Goal: Information Seeking & Learning: Find specific fact

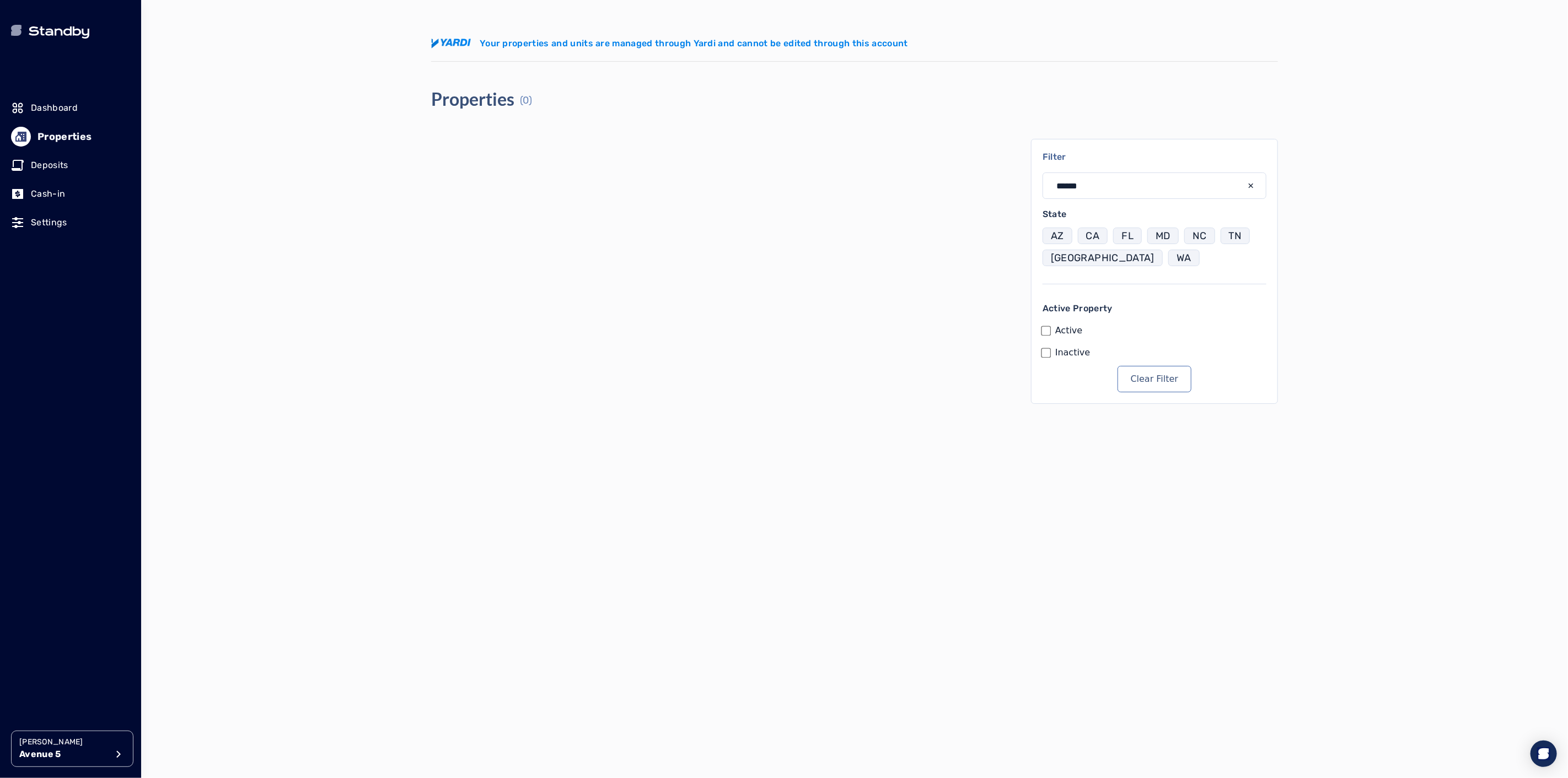
click at [89, 745] on p "[PERSON_NAME]" at bounding box center [63, 742] width 88 height 11
click at [211, 607] on p "[GEOGRAPHIC_DATA]" at bounding box center [204, 609] width 84 height 11
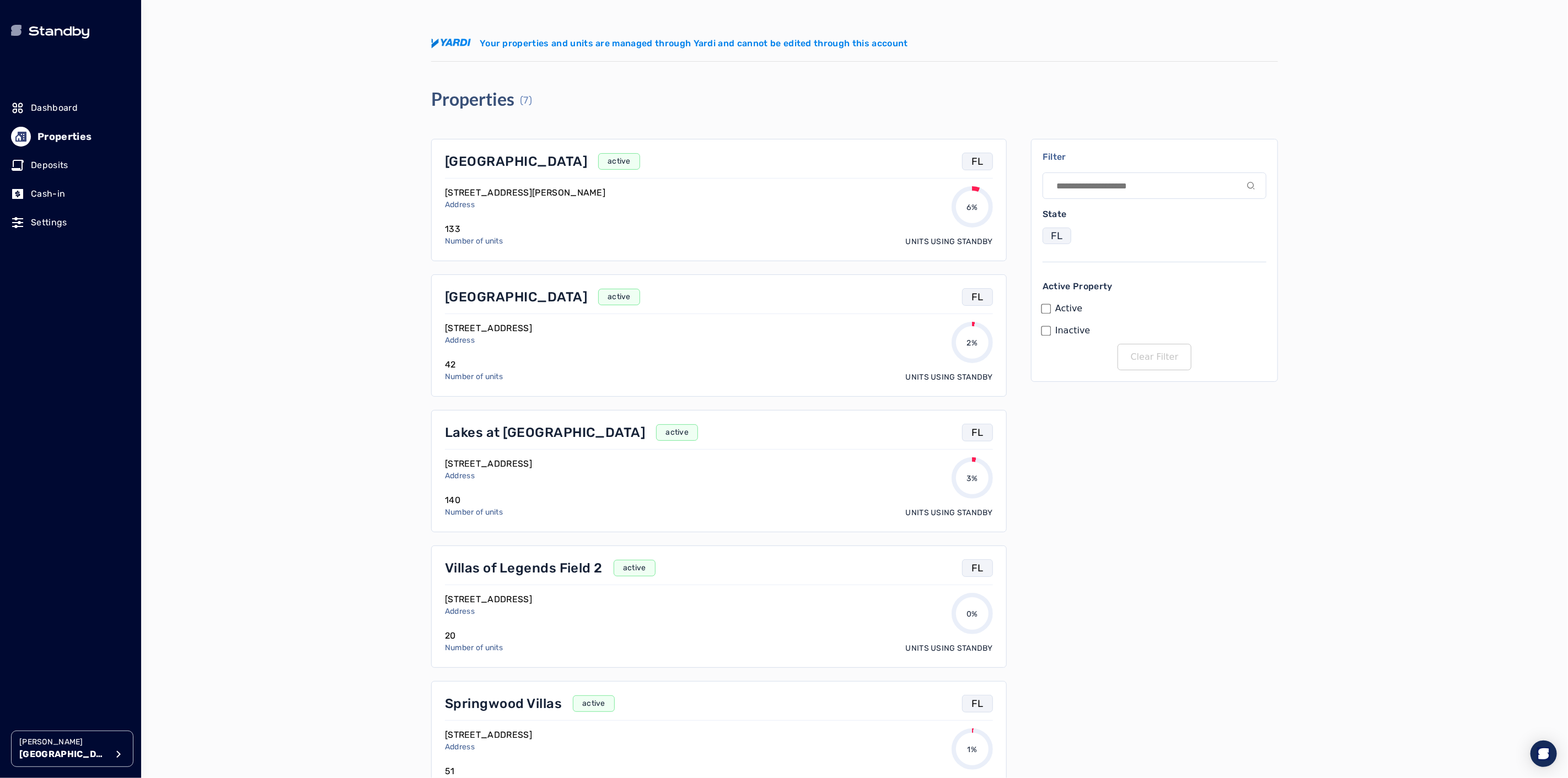
click at [475, 163] on p "[GEOGRAPHIC_DATA]" at bounding box center [516, 161] width 142 height 18
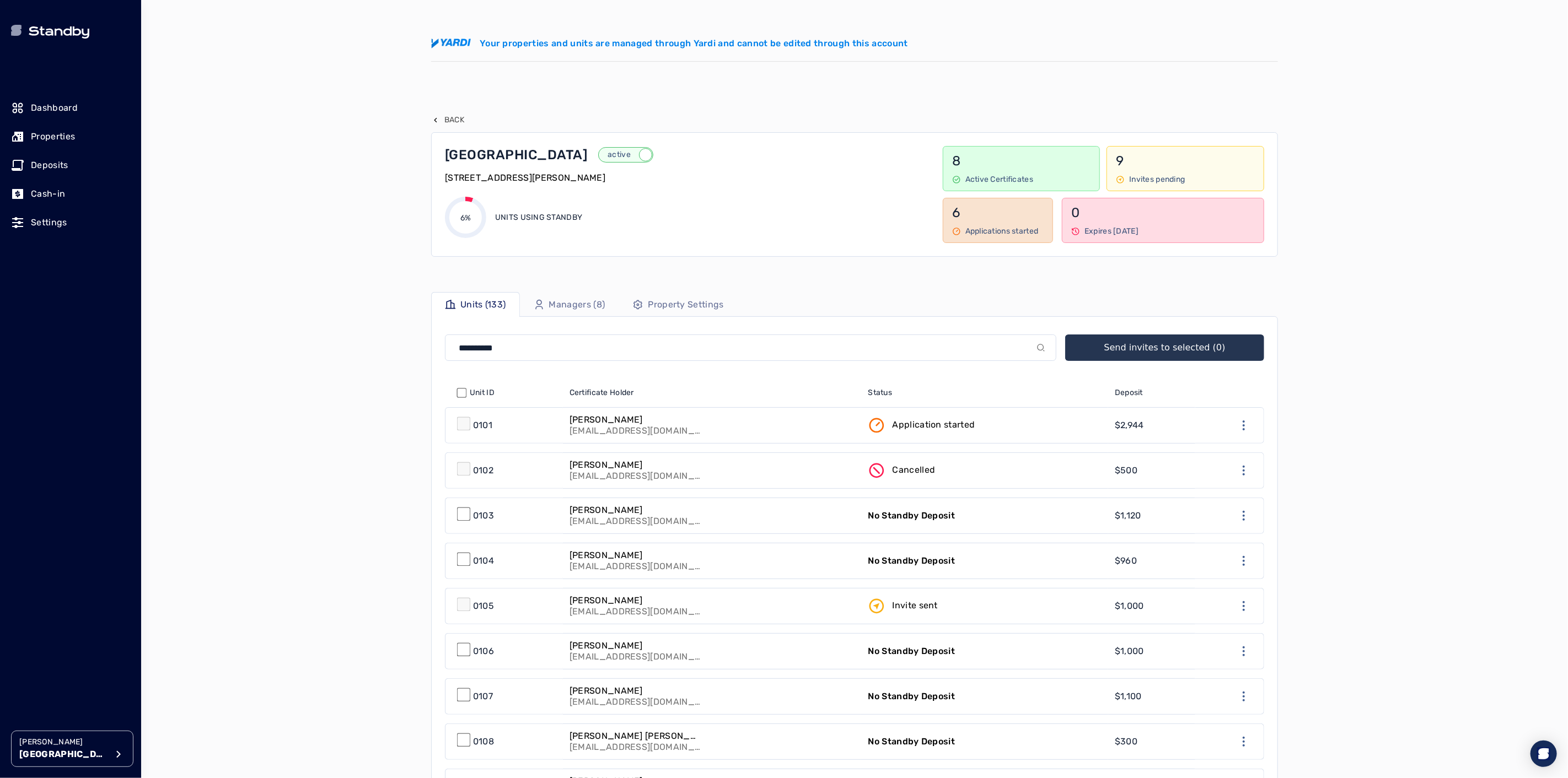
click at [1015, 428] on link "Application started" at bounding box center [984, 426] width 247 height 36
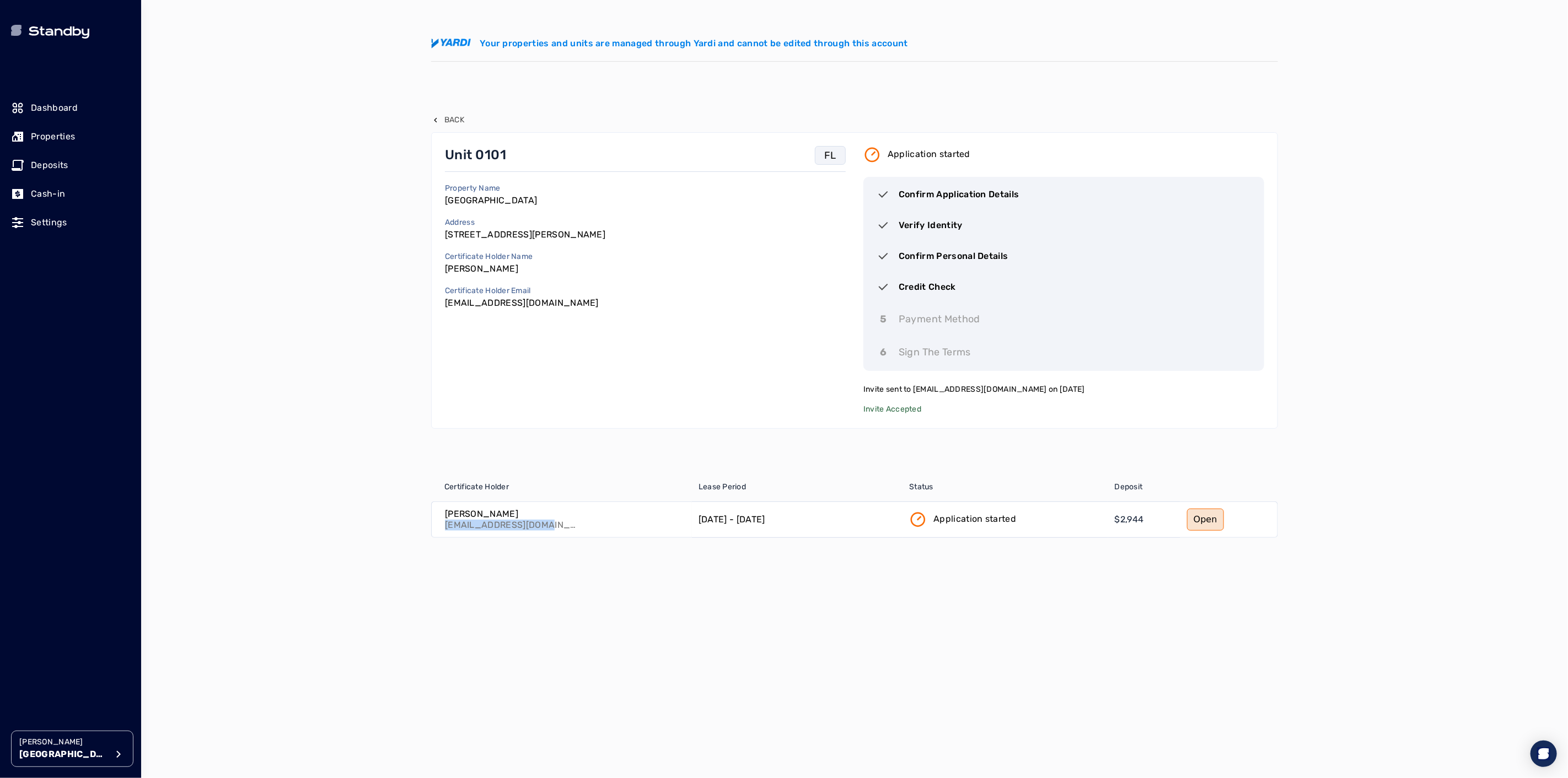
drag, startPoint x: 537, startPoint y: 524, endPoint x: 441, endPoint y: 524, distance: 96.0
click at [441, 524] on div "[PERSON_NAME] [EMAIL_ADDRESS][DOMAIN_NAME]" at bounding box center [562, 519] width 260 height 36
copy p "[EMAIL_ADDRESS][DOMAIN_NAME]"
click at [466, 122] on div "Back" at bounding box center [854, 120] width 847 height 11
click at [451, 120] on p "Back" at bounding box center [454, 120] width 20 height 11
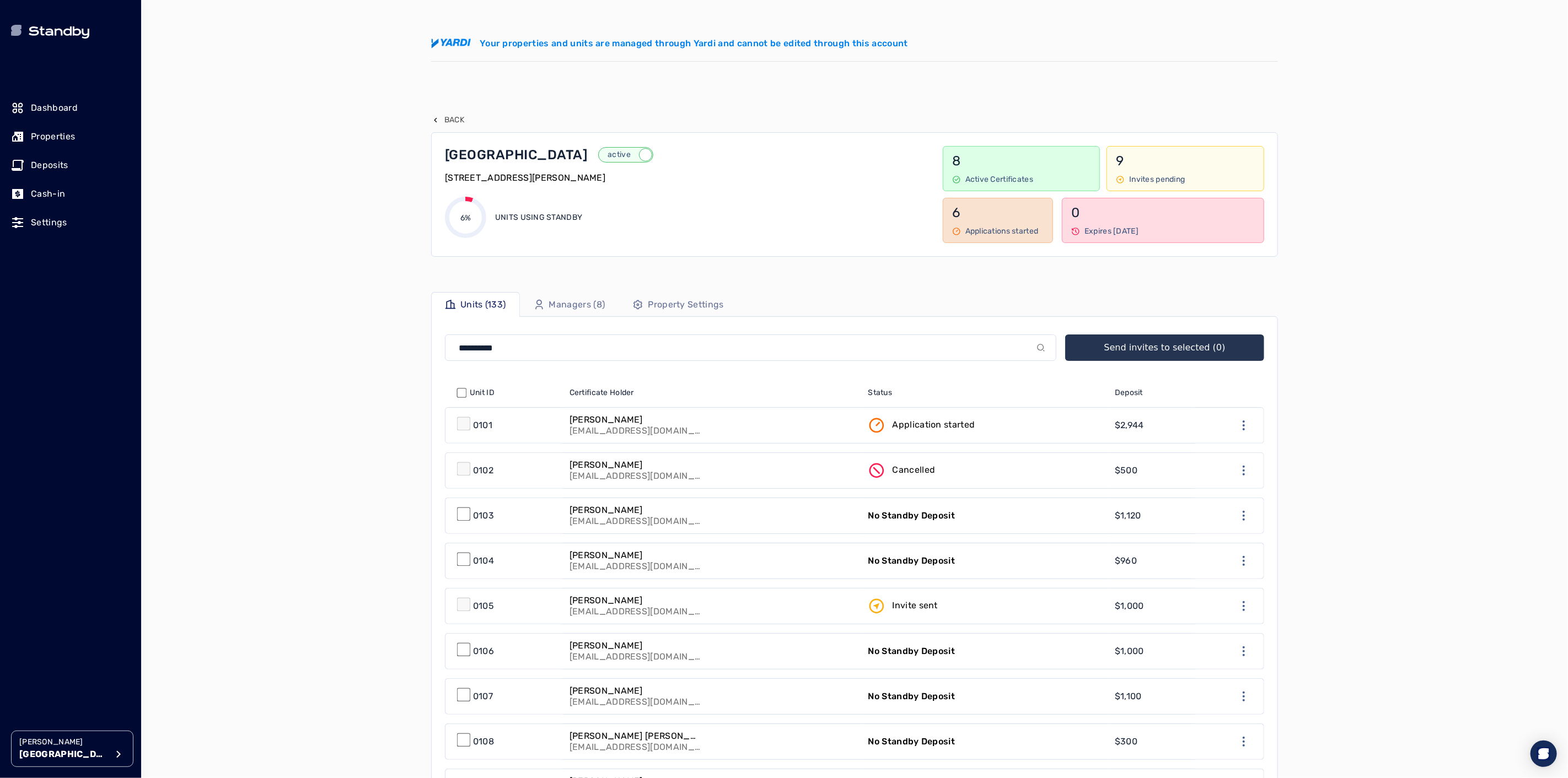
click at [447, 114] on p "Back" at bounding box center [454, 120] width 20 height 11
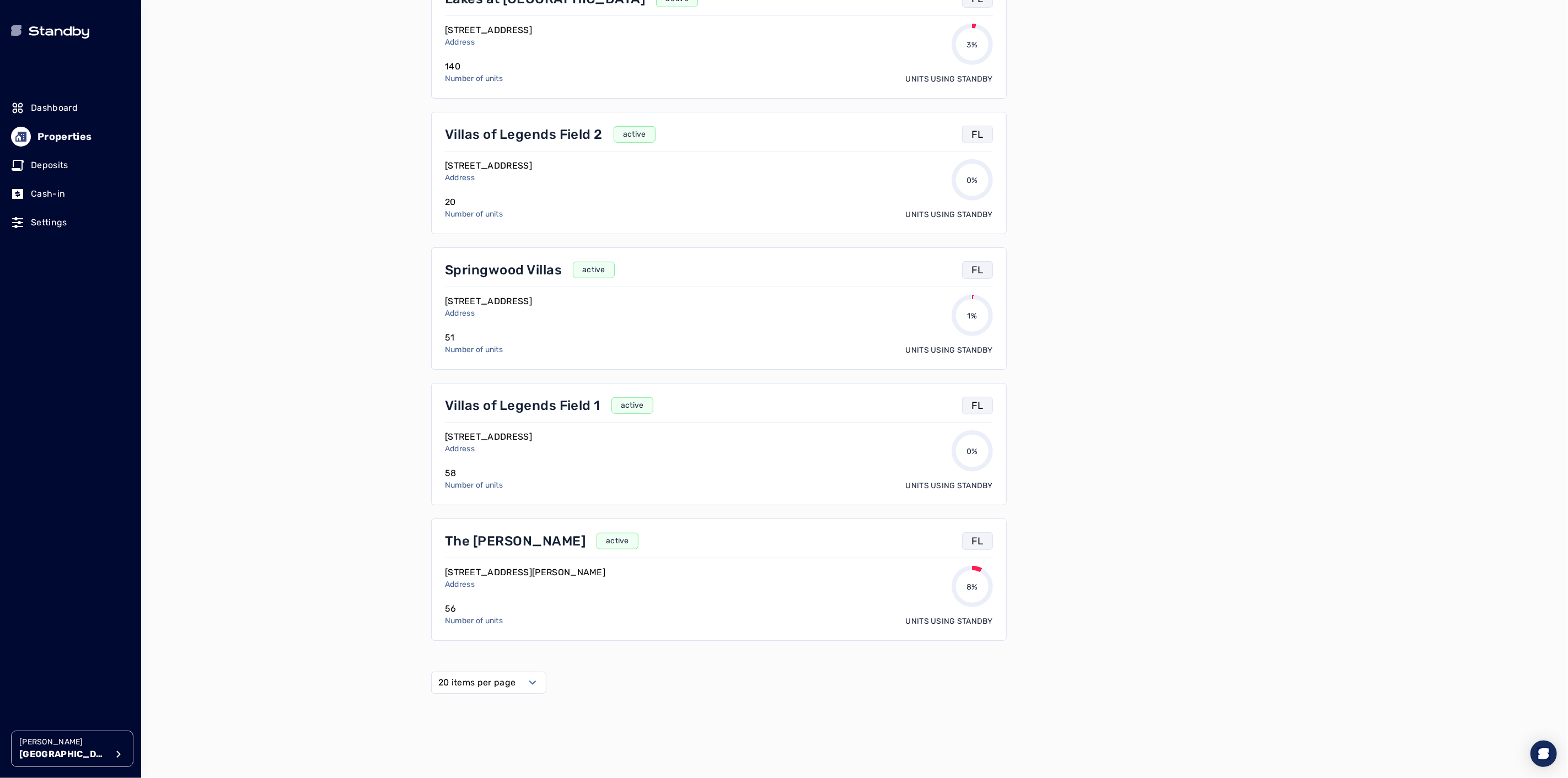
scroll to position [438, 0]
click at [500, 534] on p "The [PERSON_NAME]" at bounding box center [515, 537] width 141 height 18
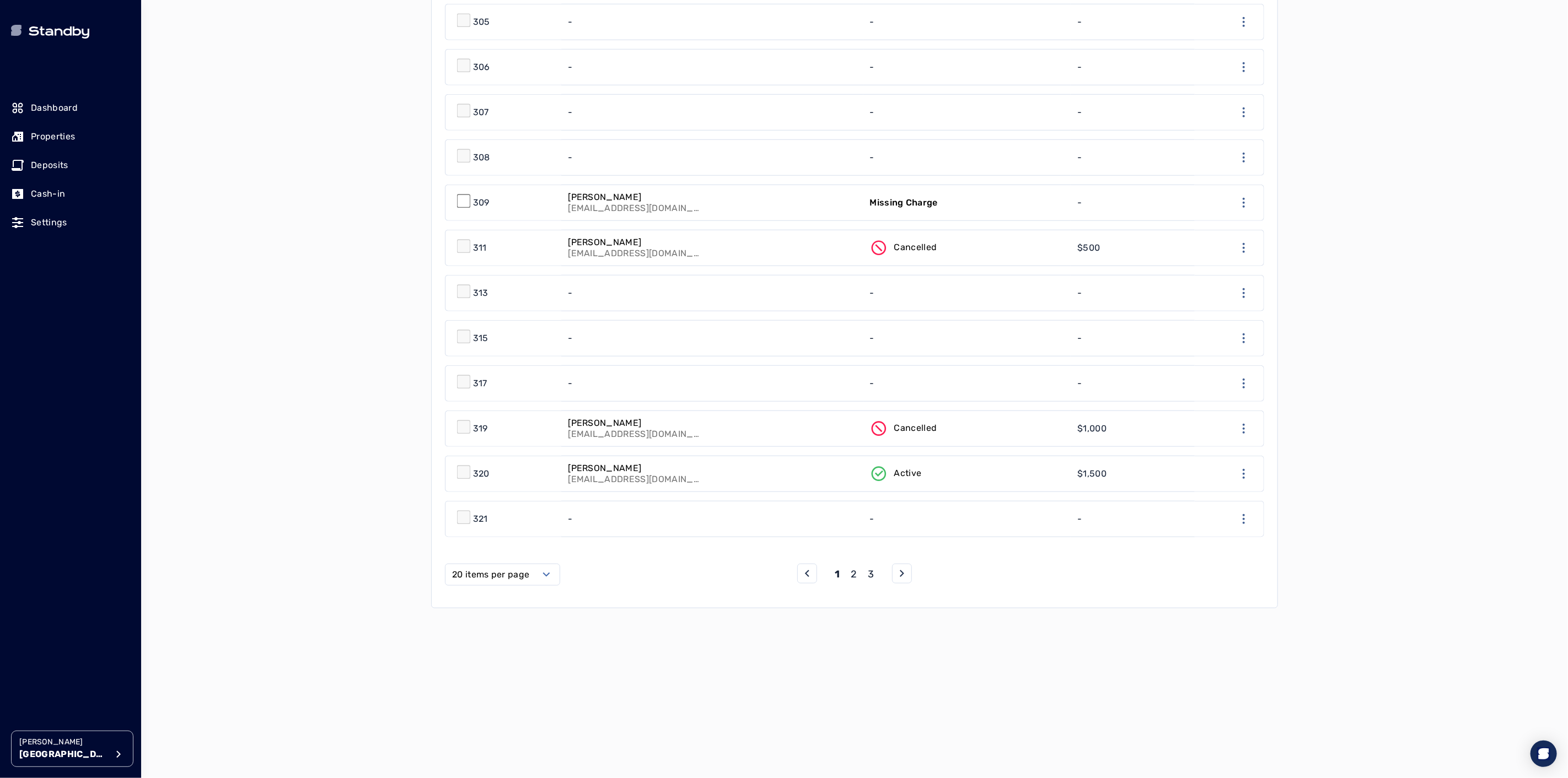
scroll to position [769, 0]
click at [492, 572] on label "20 items per page" at bounding box center [490, 571] width 77 height 13
click at [494, 664] on span "50 items per page" at bounding box center [493, 663] width 77 height 13
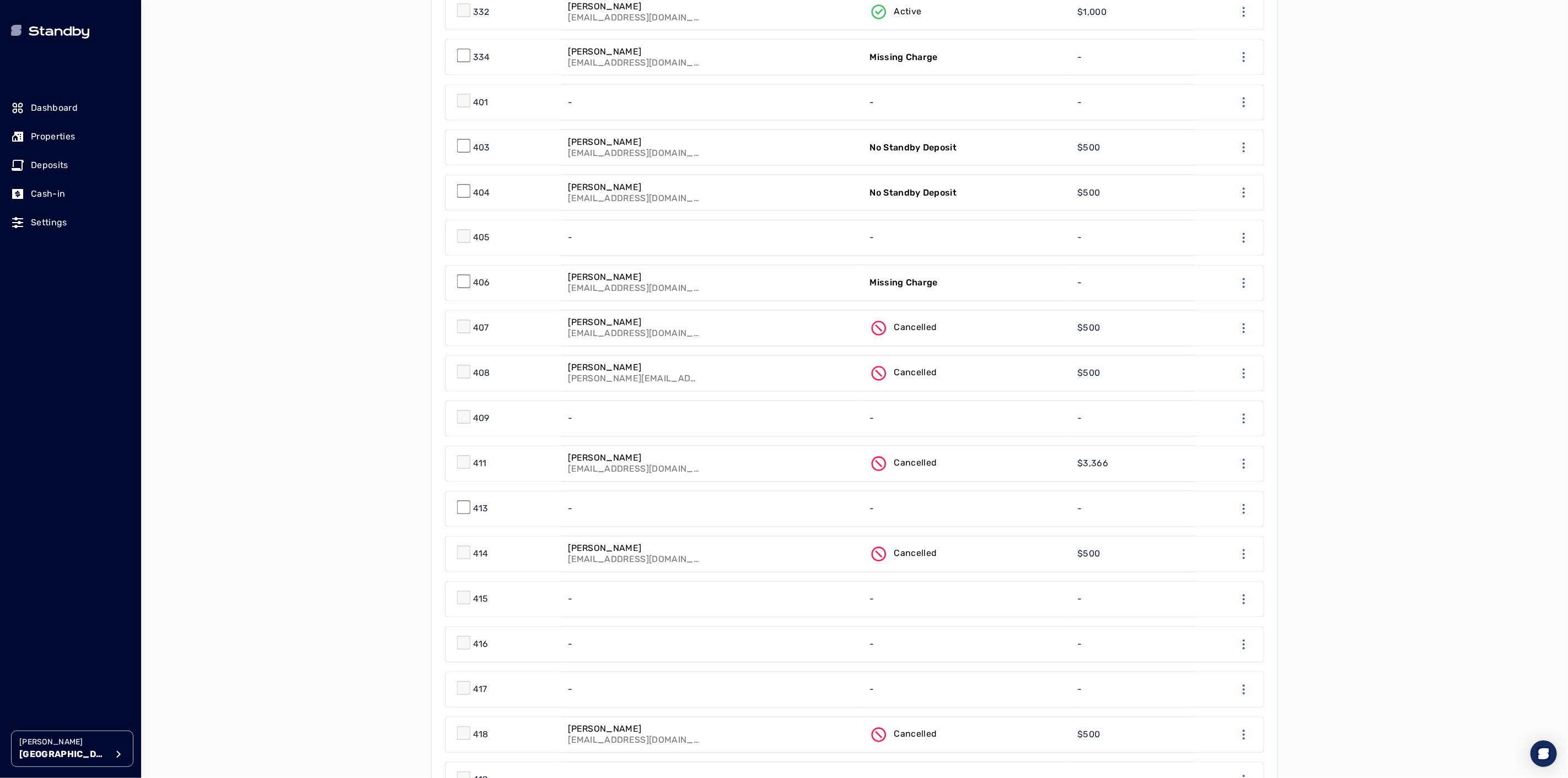
scroll to position [2119, 0]
